Goal: Information Seeking & Learning: Learn about a topic

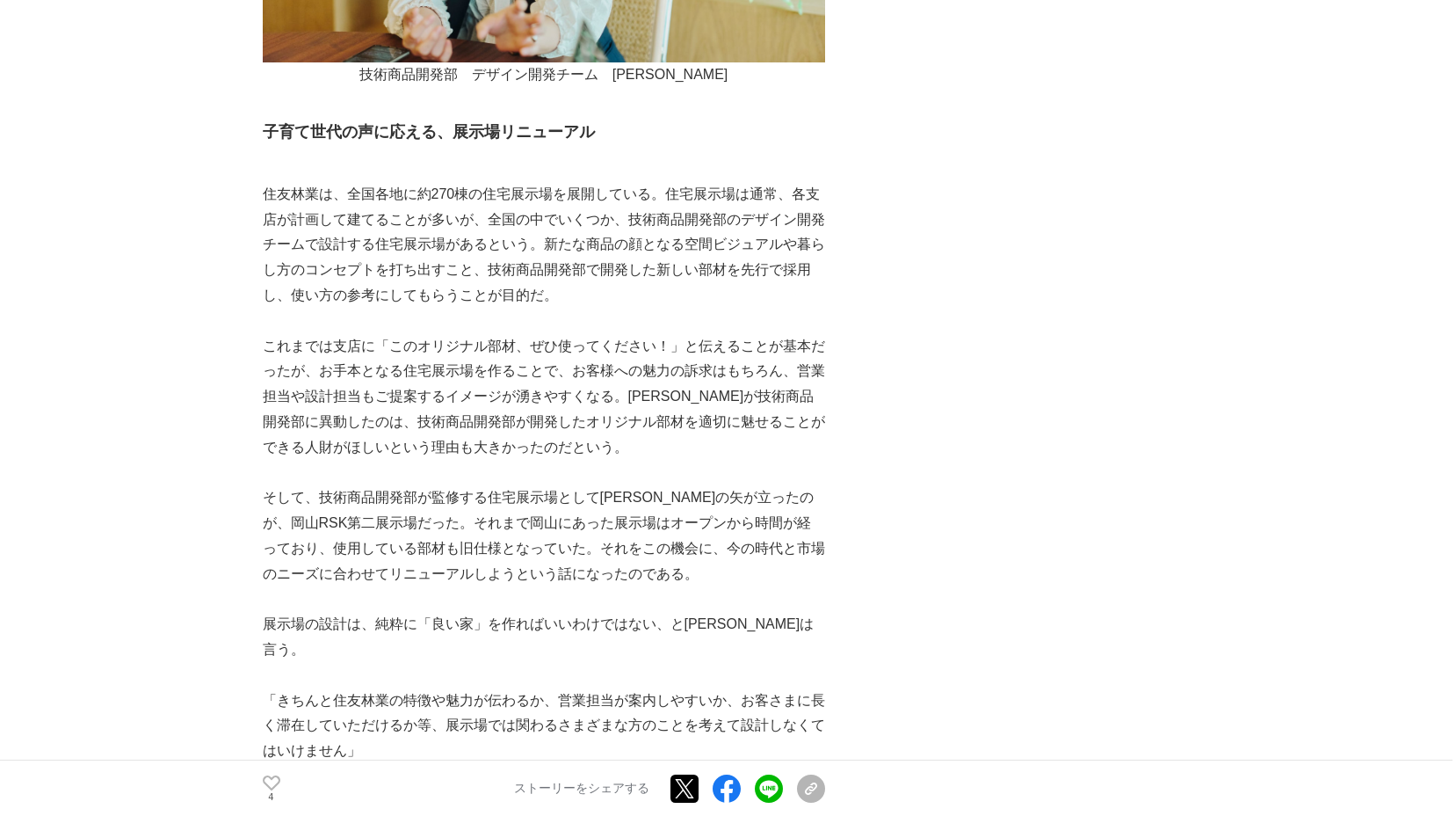
scroll to position [3305, 0]
click at [539, 521] on p "そして、技術商品開発部が監修する住宅展示場として[PERSON_NAME]の矢が立ったのが、岡山RSK第二展示場だった。それまで岡山にあった展示場はオープンか…" at bounding box center [544, 535] width 562 height 101
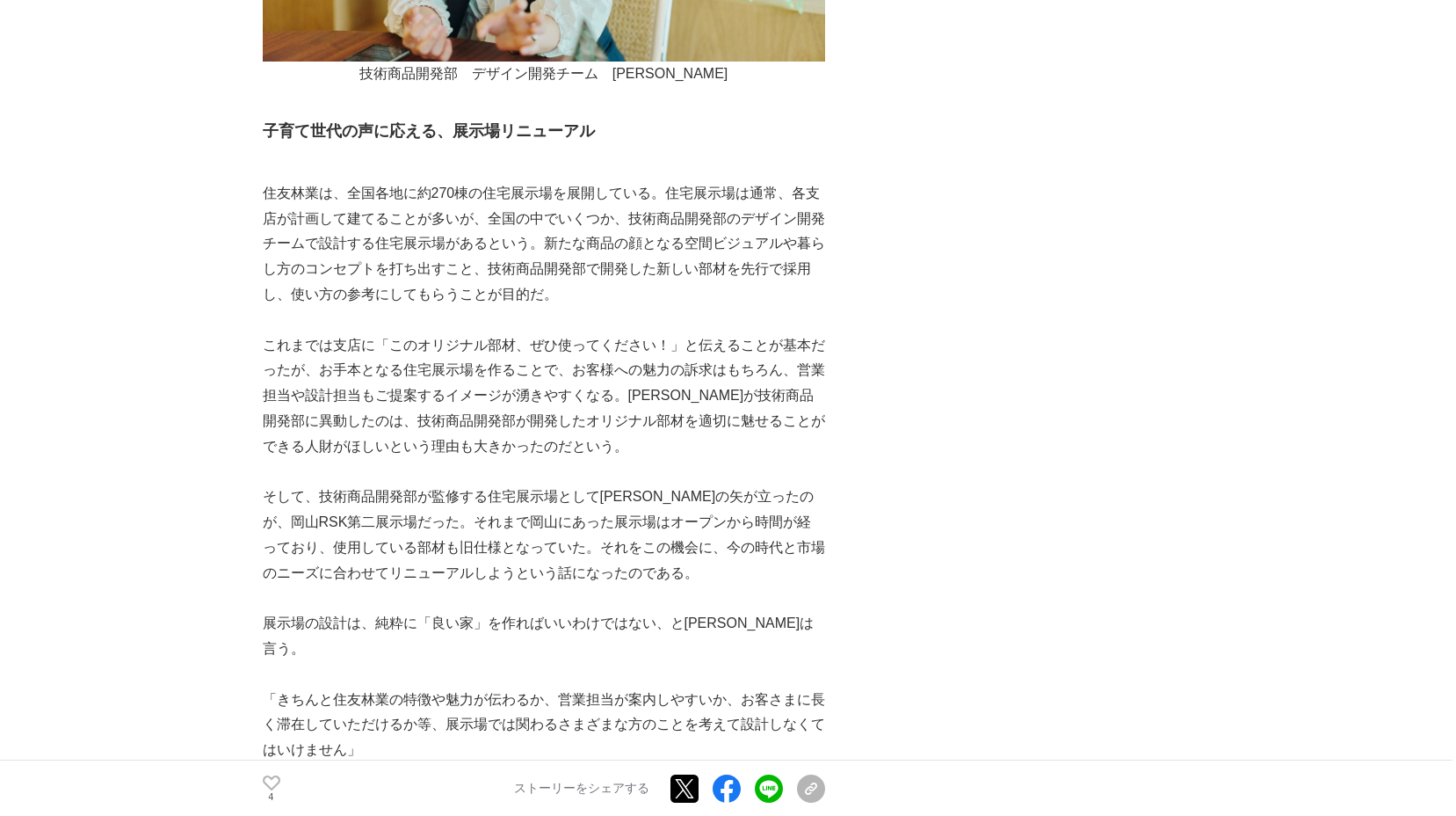
drag, startPoint x: 1125, startPoint y: 288, endPoint x: 589, endPoint y: 252, distance: 537.2
